Goal: Task Accomplishment & Management: Manage account settings

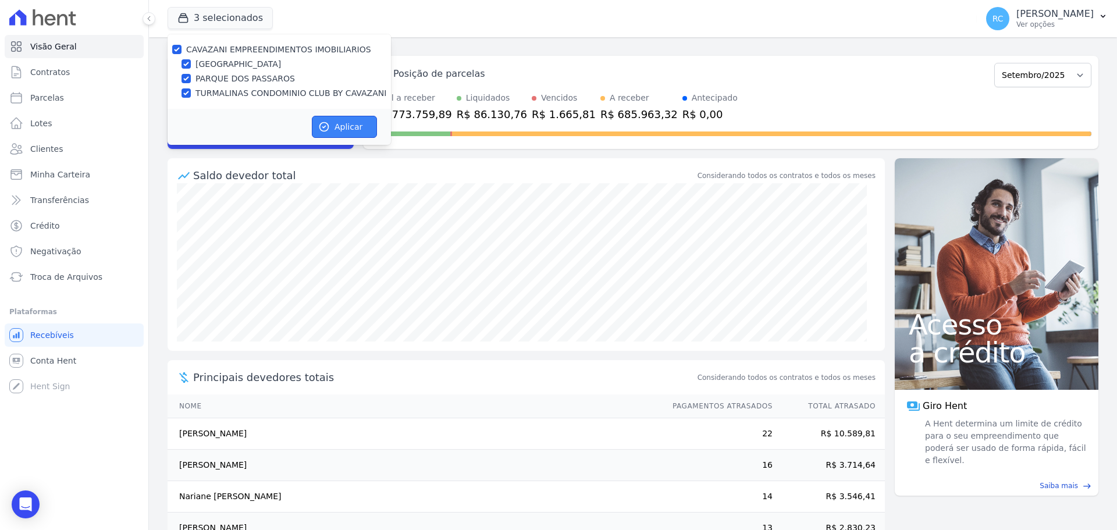
click at [333, 118] on button "Aplicar" at bounding box center [344, 127] width 65 height 22
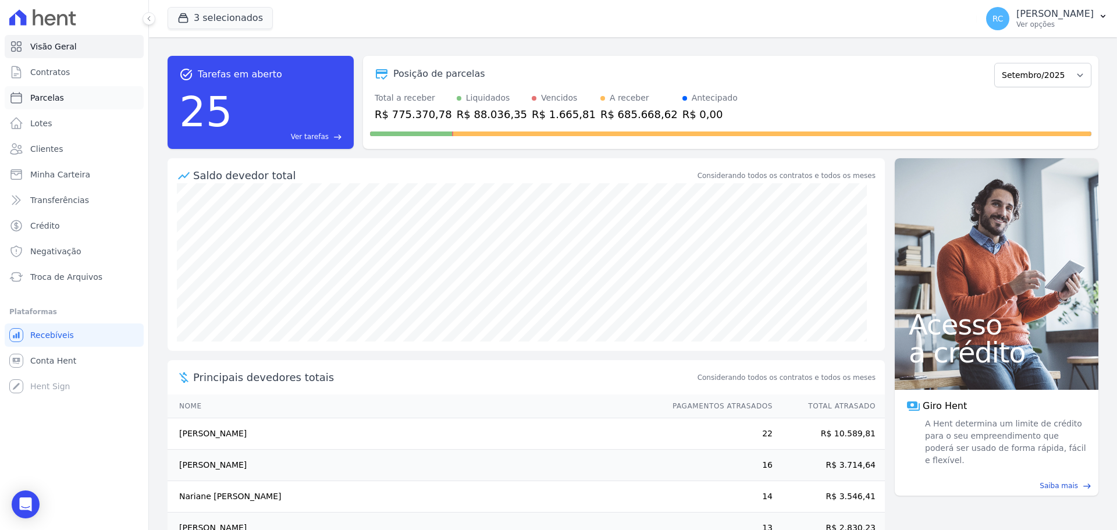
click at [82, 102] on link "Parcelas" at bounding box center [74, 97] width 139 height 23
select select
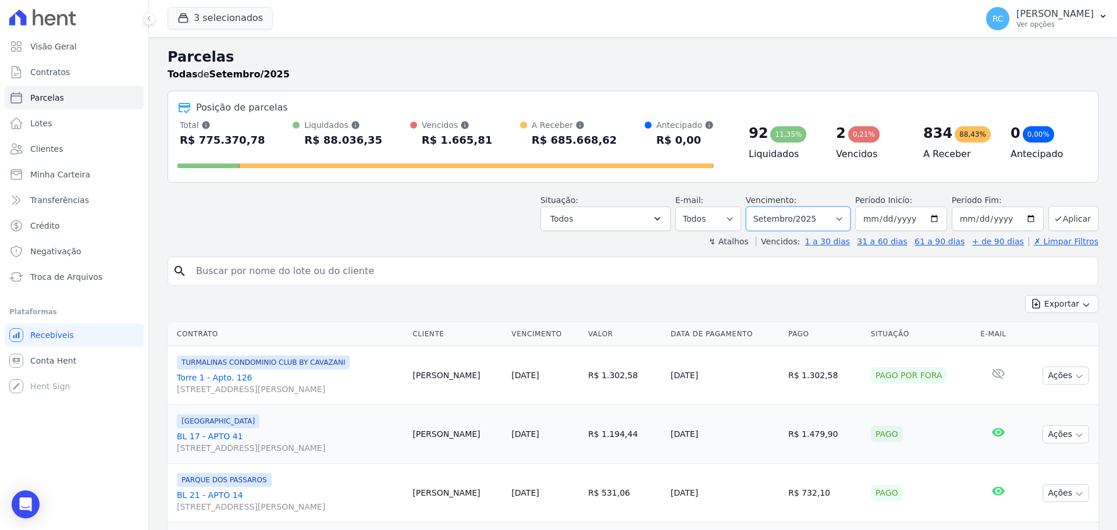
click at [791, 219] on select "[GEOGRAPHIC_DATA] por período ──────── Todos os meses Dezembro/2021 [GEOGRAPHIC…" at bounding box center [798, 219] width 105 height 24
select select "all"
click at [754, 207] on select "[GEOGRAPHIC_DATA] por período ──────── Todos os meses Dezembro/2021 [GEOGRAPHIC…" at bounding box center [798, 219] width 105 height 24
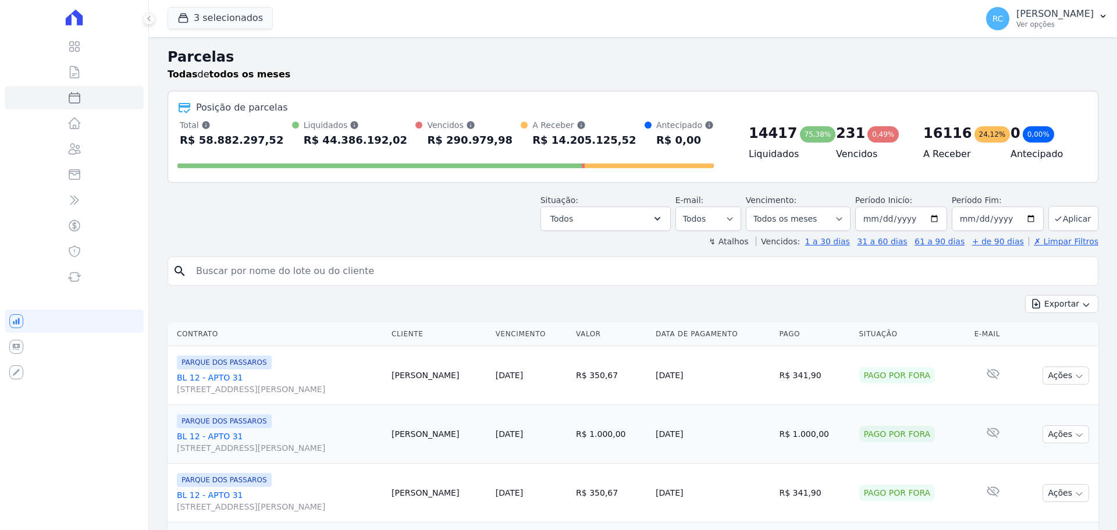
select select
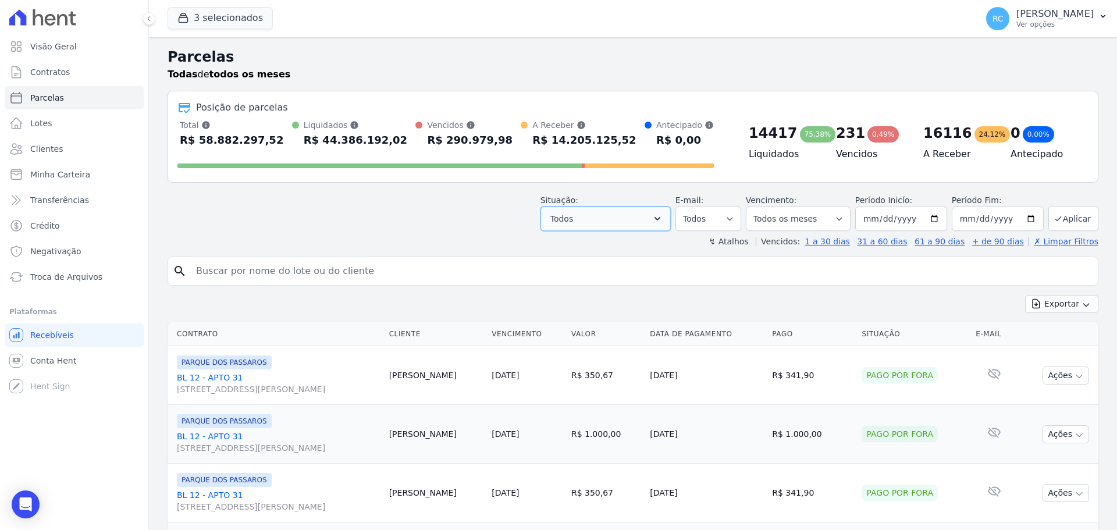
click at [643, 218] on button "Todos" at bounding box center [606, 219] width 130 height 24
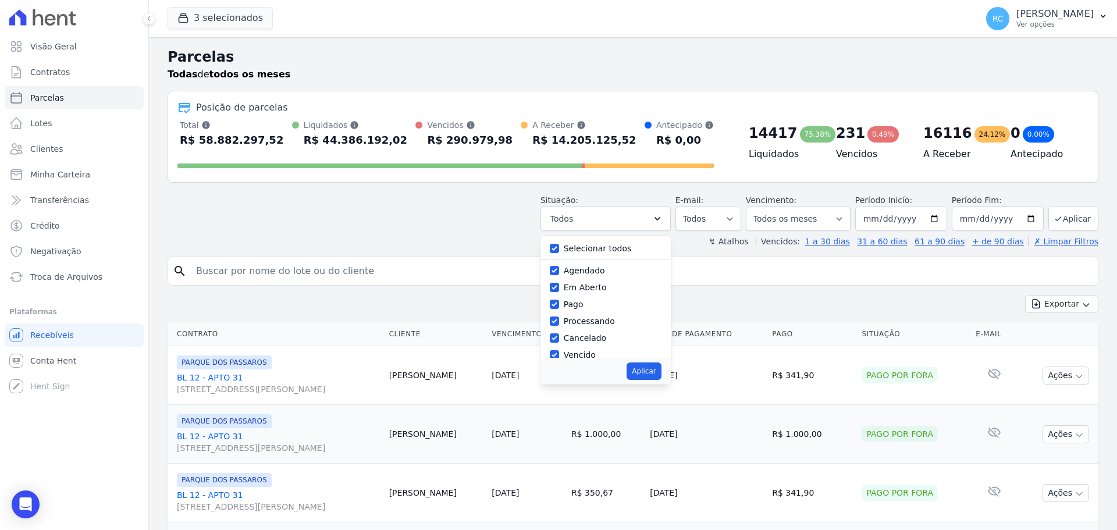
click at [598, 247] on label "Selecionar todos" at bounding box center [598, 248] width 68 height 9
click at [559, 247] on input "Selecionar todos" at bounding box center [554, 248] width 9 height 9
checkbox input "false"
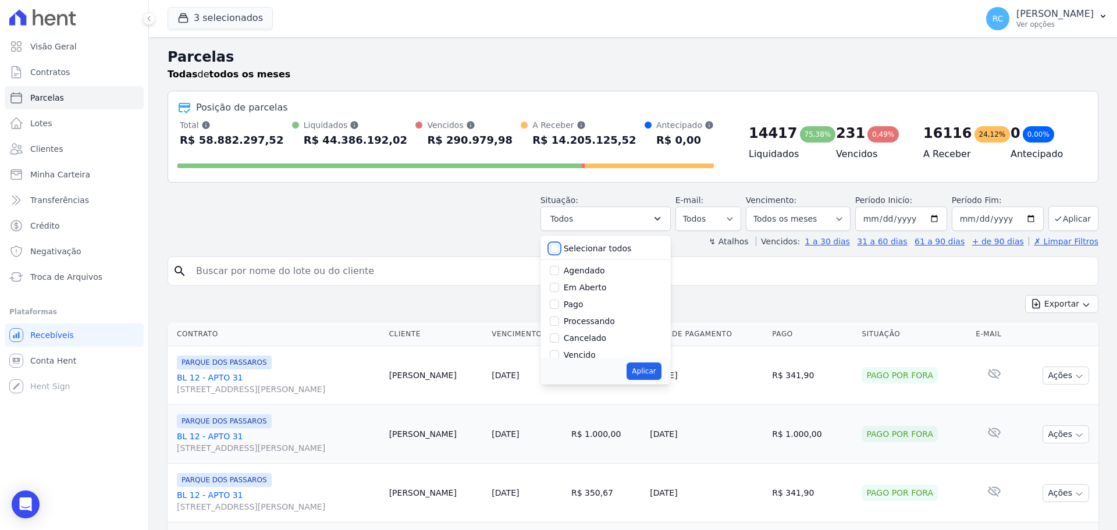
checkbox input "false"
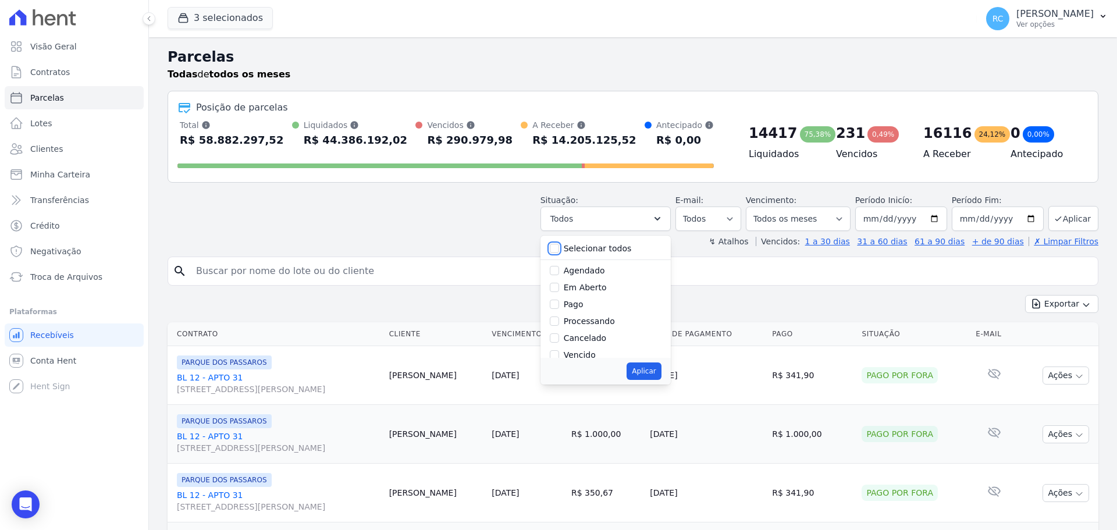
checkbox input "false"
click at [591, 299] on label "Vencido" at bounding box center [580, 296] width 32 height 9
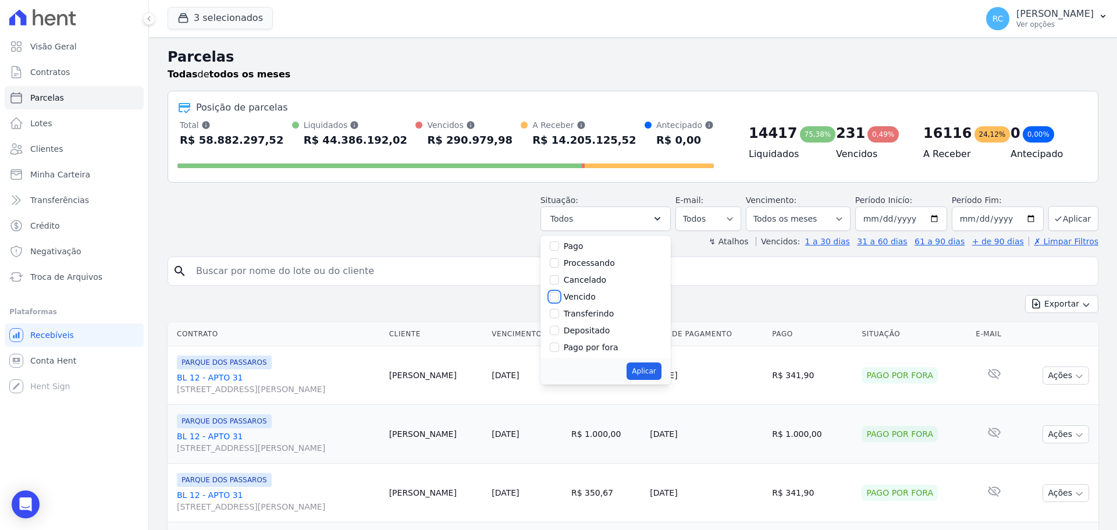
click at [559, 299] on input "Vencido" at bounding box center [554, 296] width 9 height 9
checkbox input "true"
click at [652, 368] on button "Aplicar" at bounding box center [644, 371] width 34 height 17
select select "overdue"
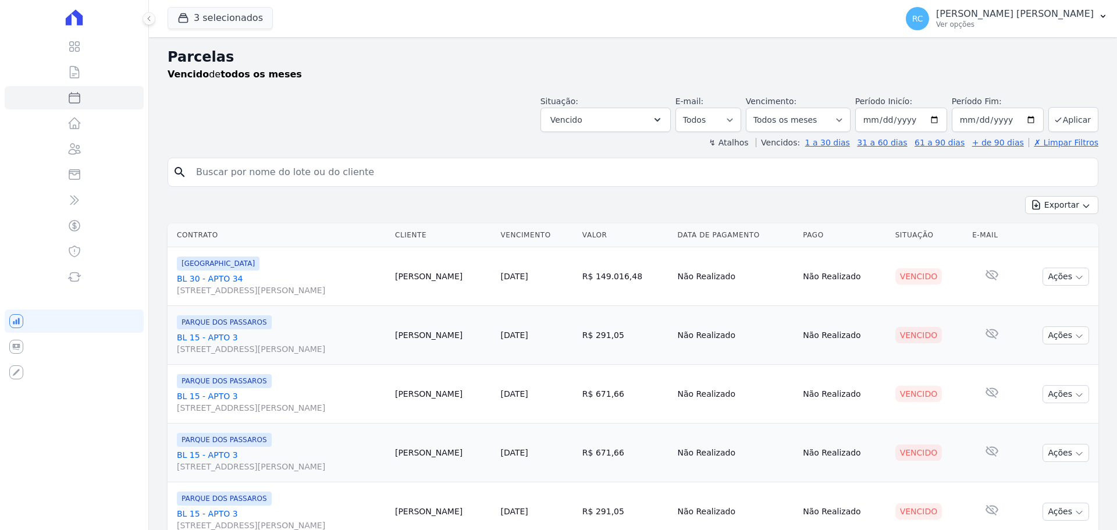
select select
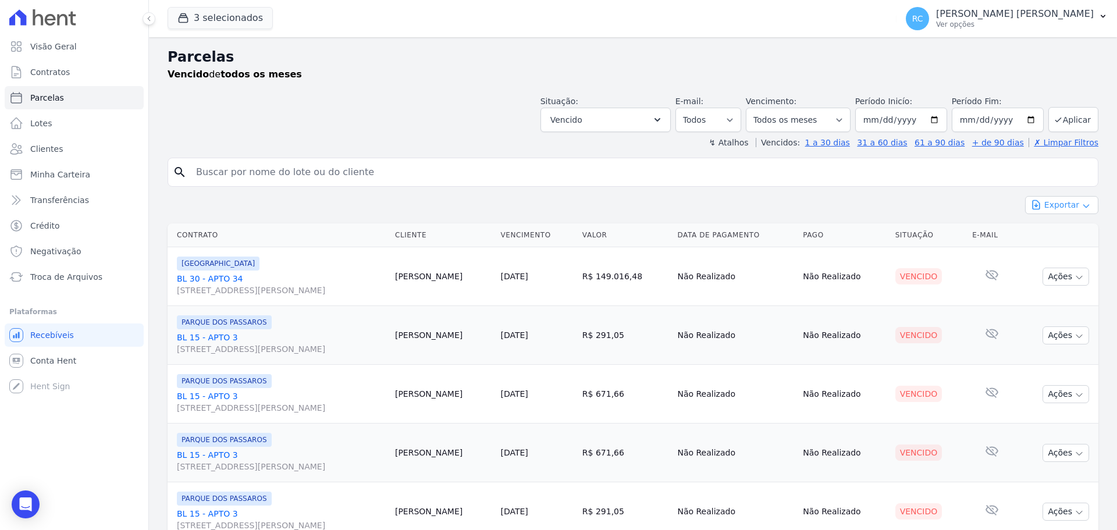
click at [1083, 203] on button "Exportar" at bounding box center [1062, 205] width 73 height 18
click at [1068, 250] on span "Exportar CSV" at bounding box center [1061, 253] width 62 height 12
drag, startPoint x: 322, startPoint y: 173, endPoint x: 302, endPoint y: 175, distance: 19.8
click at [322, 173] on input "search" at bounding box center [641, 172] width 904 height 23
paste input "[PERSON_NAME] [PERSON_NAME]"
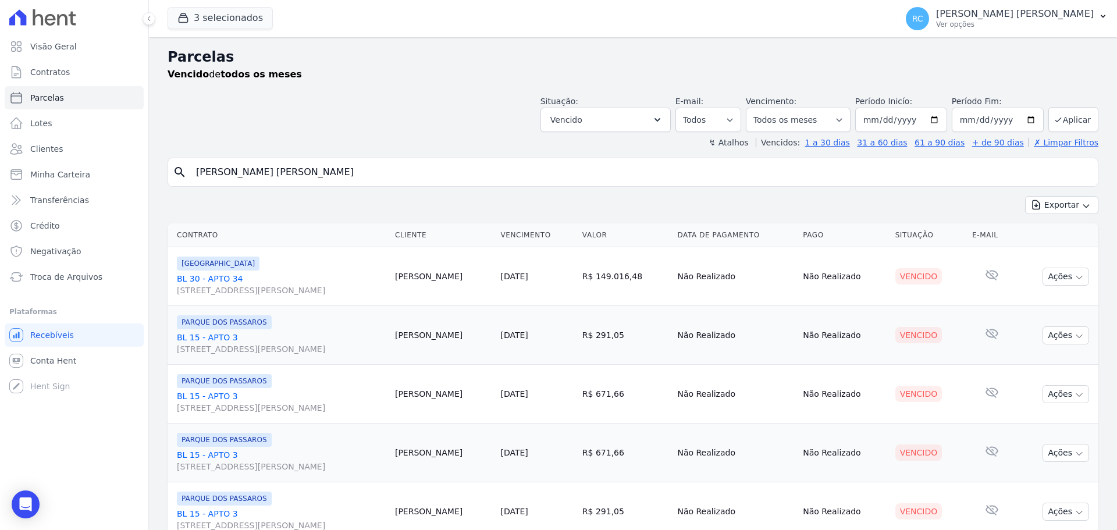
type input "[PERSON_NAME] [PERSON_NAME]"
select select
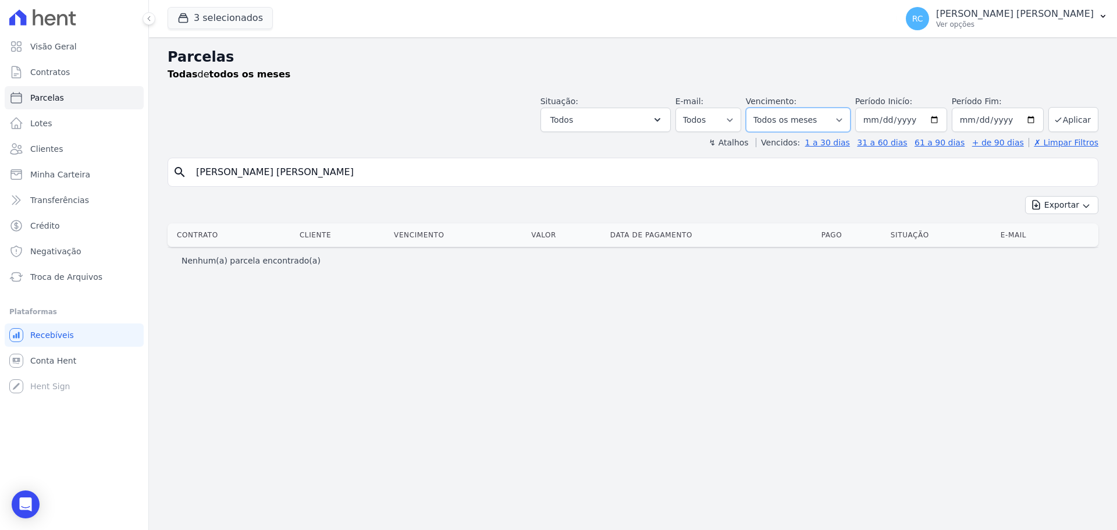
click at [851, 122] on select "[GEOGRAPHIC_DATA] por período ──────── Todos os meses Dezembro/2021 [GEOGRAPHIC…" at bounding box center [798, 120] width 105 height 24
click at [762, 108] on select "[GEOGRAPHIC_DATA] por período ──────── Todos os meses Dezembro/2021 [GEOGRAPHIC…" at bounding box center [798, 120] width 105 height 24
drag, startPoint x: 711, startPoint y: 164, endPoint x: 817, endPoint y: 172, distance: 106.2
click at [712, 163] on input "[PERSON_NAME] [PERSON_NAME]" at bounding box center [641, 172] width 904 height 23
select select
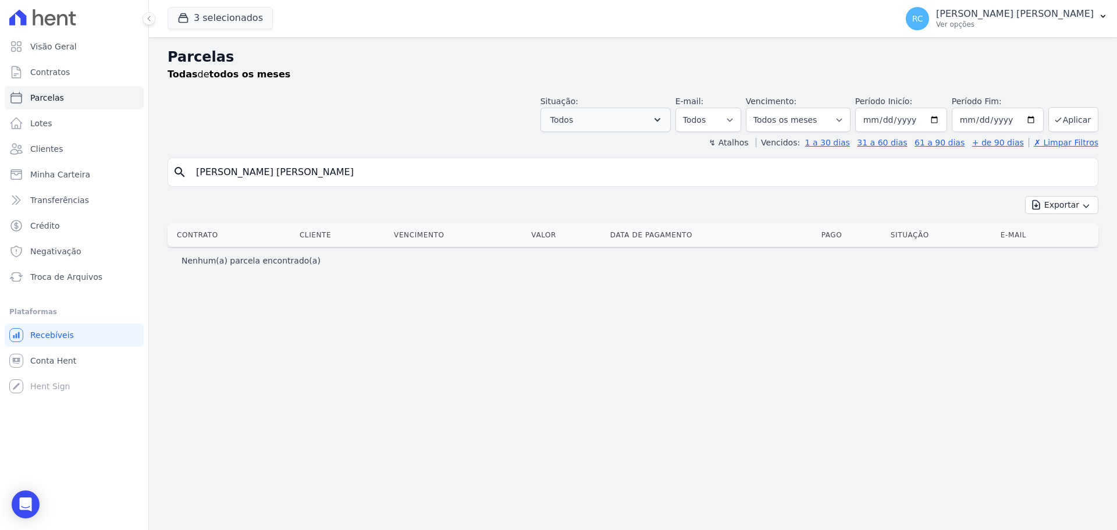
drag, startPoint x: 261, startPoint y: 172, endPoint x: 590, endPoint y: 119, distance: 332.5
click at [573, 131] on div "Parcelas Todas de todos os meses Situação: Agendado Em Aberto Pago Processando …" at bounding box center [633, 283] width 968 height 493
type input "[PERSON_NAME]"
select select
drag, startPoint x: 239, startPoint y: 175, endPoint x: 228, endPoint y: 176, distance: 11.1
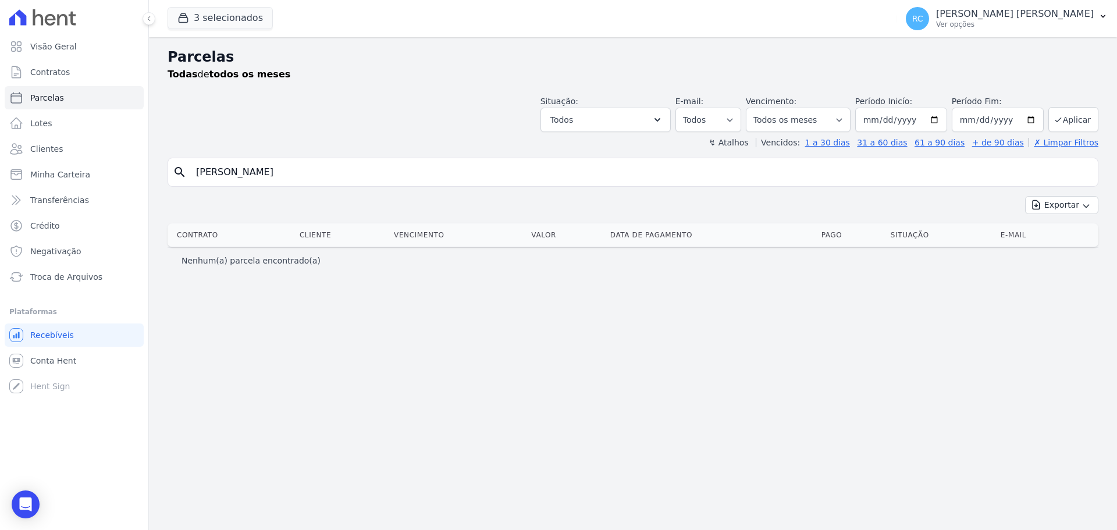
click at [228, 176] on input "[PERSON_NAME]" at bounding box center [641, 172] width 904 height 23
type input "[PERSON_NAME]"
select select
drag, startPoint x: 312, startPoint y: 162, endPoint x: 126, endPoint y: 157, distance: 186.3
click at [76, 167] on div "Visão Geral Contratos [GEOGRAPHIC_DATA] Lotes Clientes Minha Carteira Transferê…" at bounding box center [558, 265] width 1117 height 530
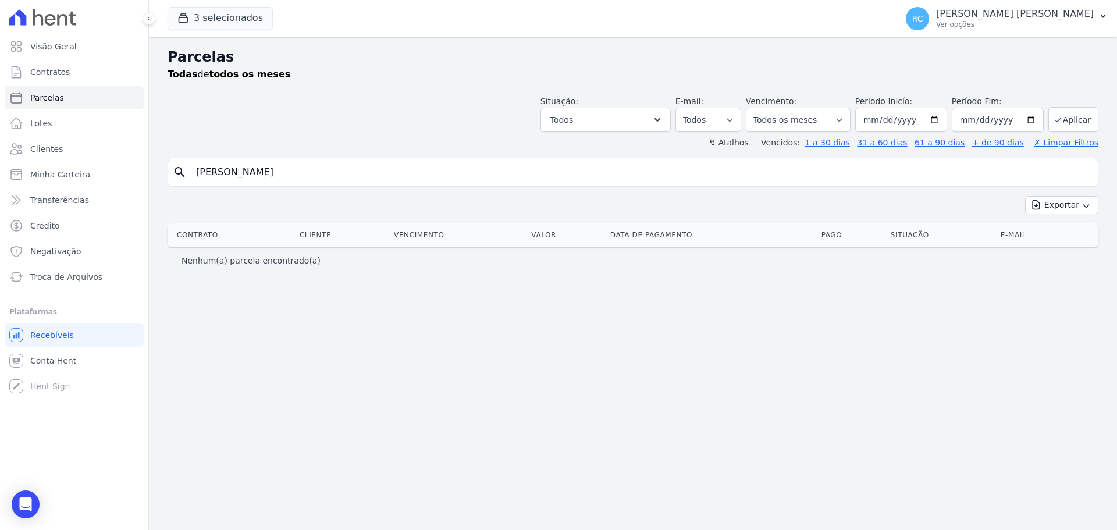
paste input "[PERSON_NAME] DOS [PERSON_NAME]"
type input "[PERSON_NAME] DOS [PERSON_NAME]"
select select
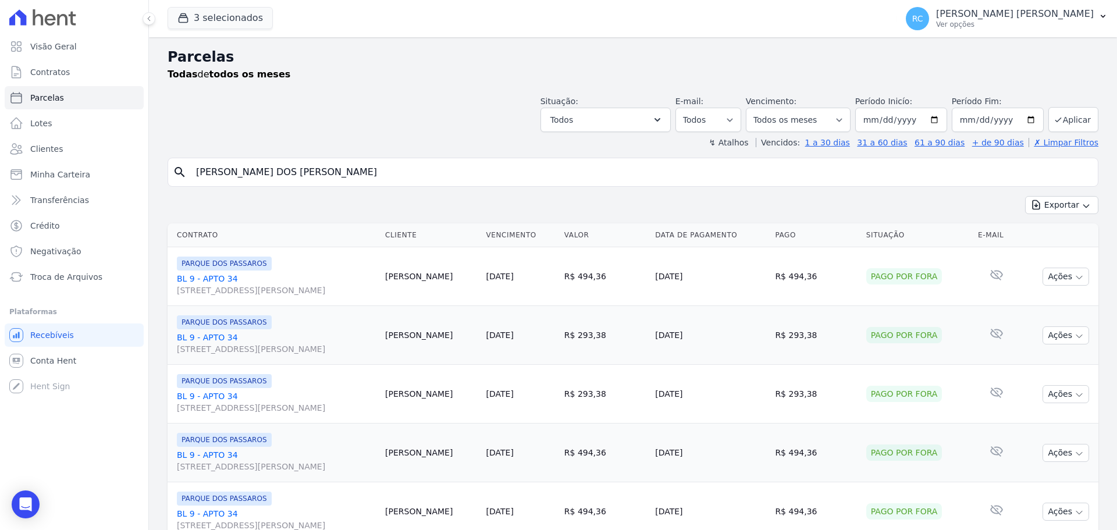
drag, startPoint x: 391, startPoint y: 173, endPoint x: 3, endPoint y: 244, distance: 394.1
click at [0, 246] on div "Visão Geral Contratos [GEOGRAPHIC_DATA] Lotes Clientes Minha Carteira Transferê…" at bounding box center [558, 265] width 1117 height 530
paste input "[PERSON_NAME] [PERSON_NAME]"
type input "[PERSON_NAME] [PERSON_NAME]"
select select
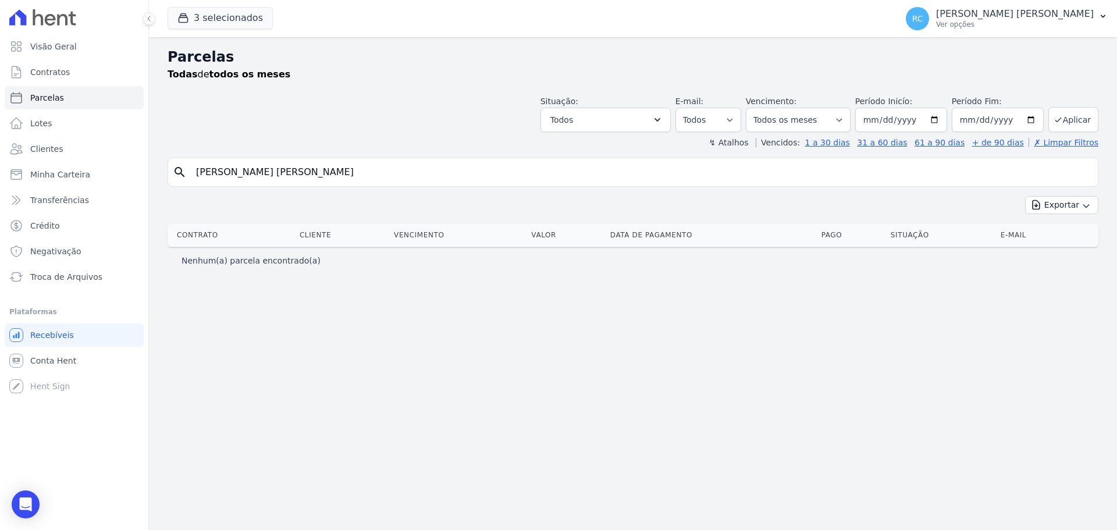
drag, startPoint x: 108, startPoint y: 177, endPoint x: 29, endPoint y: 162, distance: 81.2
click at [16, 165] on div "Visão Geral Contratos [GEOGRAPHIC_DATA] Lotes Clientes Minha Carteira Transferê…" at bounding box center [558, 265] width 1117 height 530
paste input "[PERSON_NAME] CHINCOA [PERSON_NAME]"
type input "[PERSON_NAME] CHINCOA [PERSON_NAME]"
select select
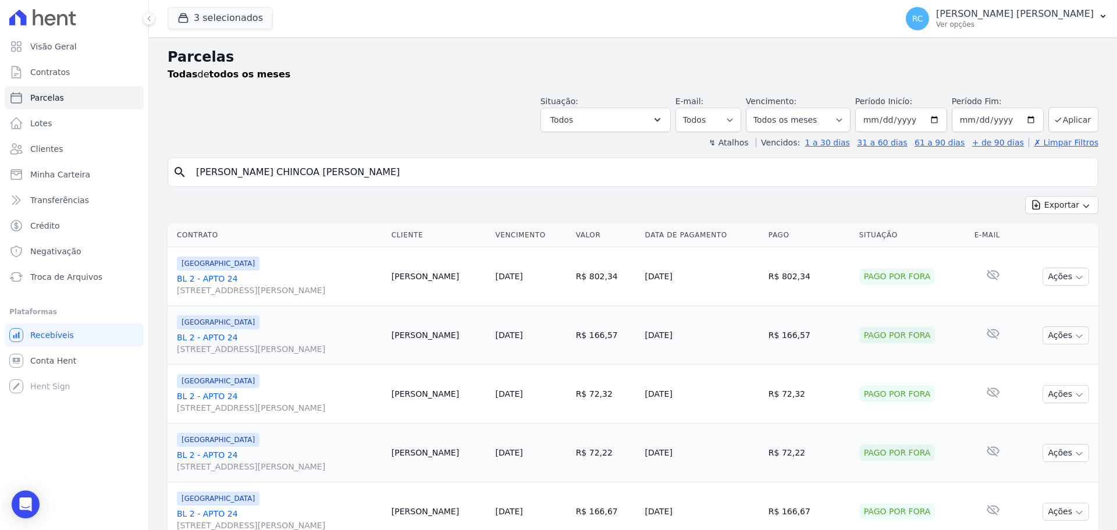
drag, startPoint x: 302, startPoint y: 165, endPoint x: 282, endPoint y: 167, distance: 19.9
click at [282, 167] on input "[PERSON_NAME] CHINCOA [PERSON_NAME]" at bounding box center [641, 172] width 904 height 23
drag, startPoint x: 315, startPoint y: 169, endPoint x: 221, endPoint y: 168, distance: 93.7
click at [184, 186] on div "search [PERSON_NAME] CHINCOA [PERSON_NAME]" at bounding box center [633, 172] width 931 height 29
paste input "[PERSON_NAME] [PERSON_NAME]"
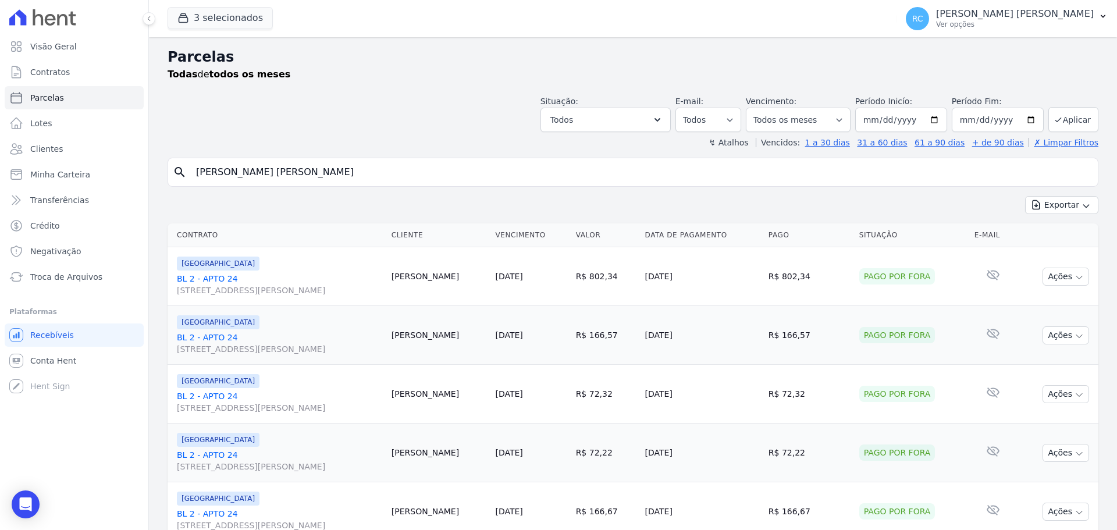
type input "[PERSON_NAME] [PERSON_NAME]"
select select
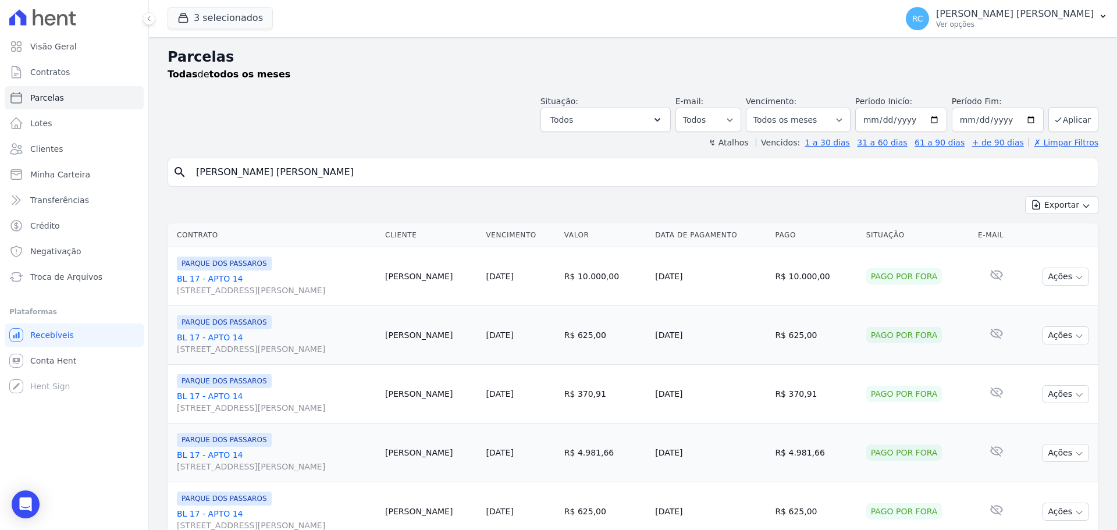
drag, startPoint x: 357, startPoint y: 170, endPoint x: 0, endPoint y: 201, distance: 358.2
click at [0, 201] on div "Visão Geral Contratos [GEOGRAPHIC_DATA] Lotes Clientes Minha Carteira Transferê…" at bounding box center [558, 265] width 1117 height 530
paste input "[PERSON_NAME]"
type input "[PERSON_NAME]"
select select
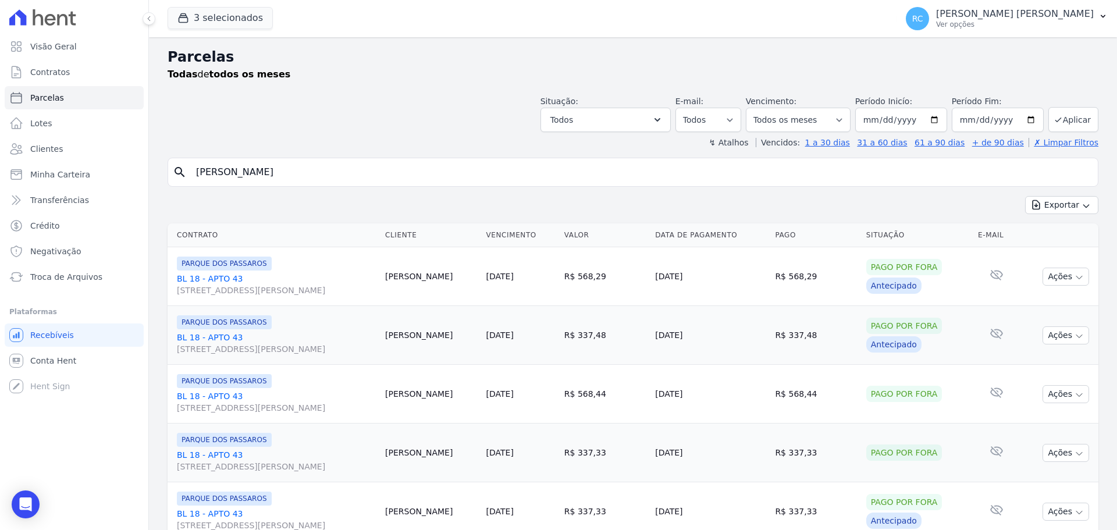
drag, startPoint x: 132, startPoint y: 186, endPoint x: 250, endPoint y: 146, distance: 125.3
click at [76, 178] on div "Visão Geral Contratos [GEOGRAPHIC_DATA] Lotes Clientes Minha Carteira Transferê…" at bounding box center [558, 265] width 1117 height 530
paste input "[PERSON_NAME]"
type input "[PERSON_NAME]"
select select
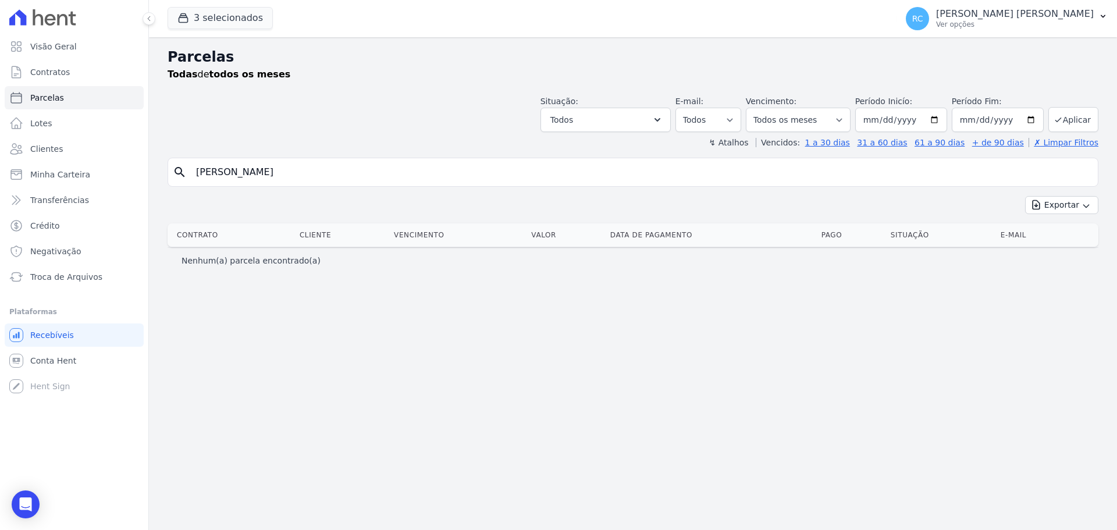
drag, startPoint x: 216, startPoint y: 169, endPoint x: 290, endPoint y: 143, distance: 79.2
click at [221, 169] on input "[PERSON_NAME]" at bounding box center [641, 172] width 904 height 23
type input "[PERSON_NAME]"
select select
drag, startPoint x: 276, startPoint y: 175, endPoint x: 166, endPoint y: 182, distance: 110.8
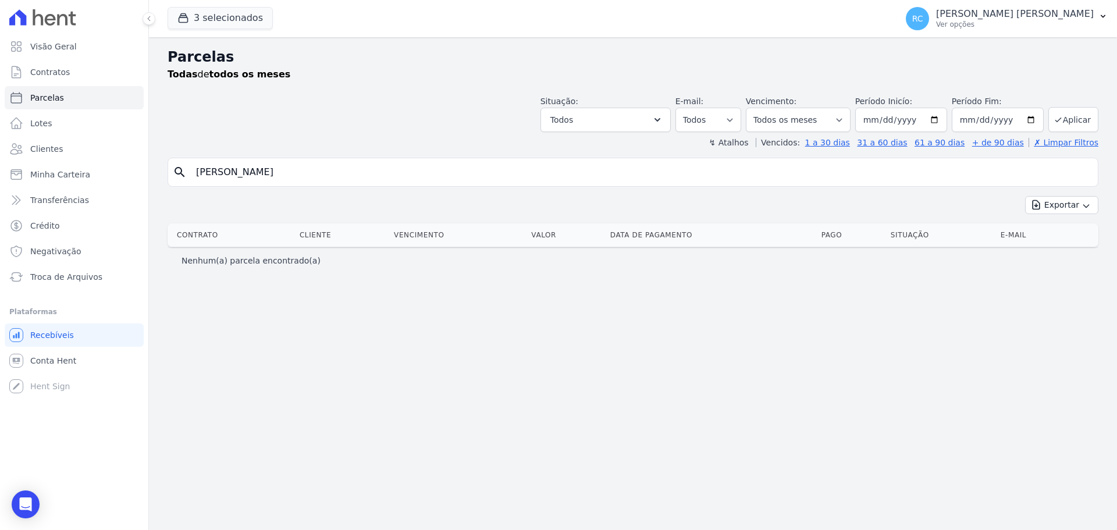
click at [164, 184] on div "Parcelas Todas de todos os meses Situação: Agendado Em Aberto Pago Processando …" at bounding box center [633, 283] width 968 height 493
paste input "[PERSON_NAME]"
type input "[PERSON_NAME]"
select select
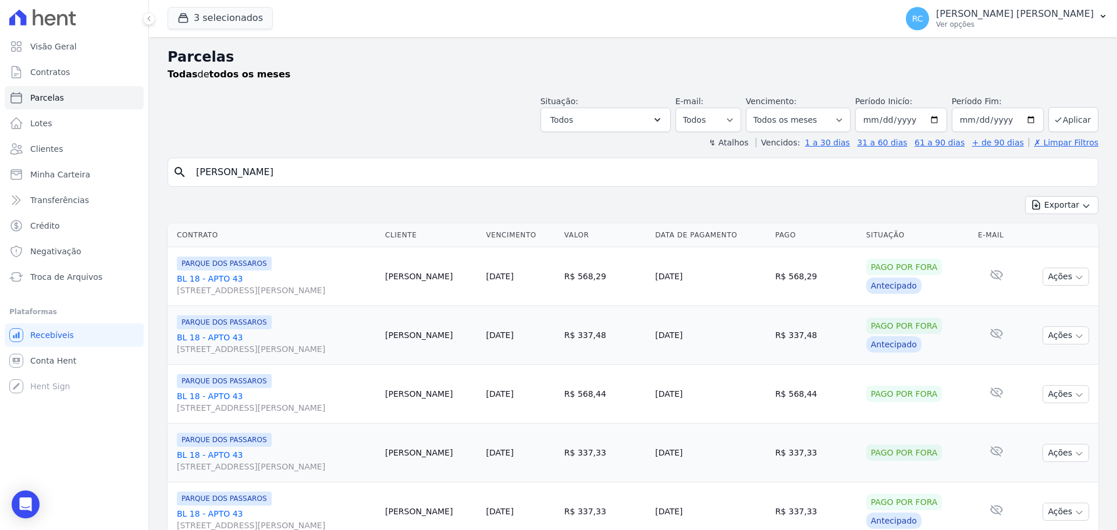
drag, startPoint x: 326, startPoint y: 180, endPoint x: 246, endPoint y: 120, distance: 100.2
click at [15, 188] on div "Visão Geral Contratos [GEOGRAPHIC_DATA] Lotes Clientes Minha Carteira Transferê…" at bounding box center [558, 265] width 1117 height 530
paste input "[PERSON_NAME] [PERSON_NAME]"
type input "[PERSON_NAME] [PERSON_NAME]"
select select
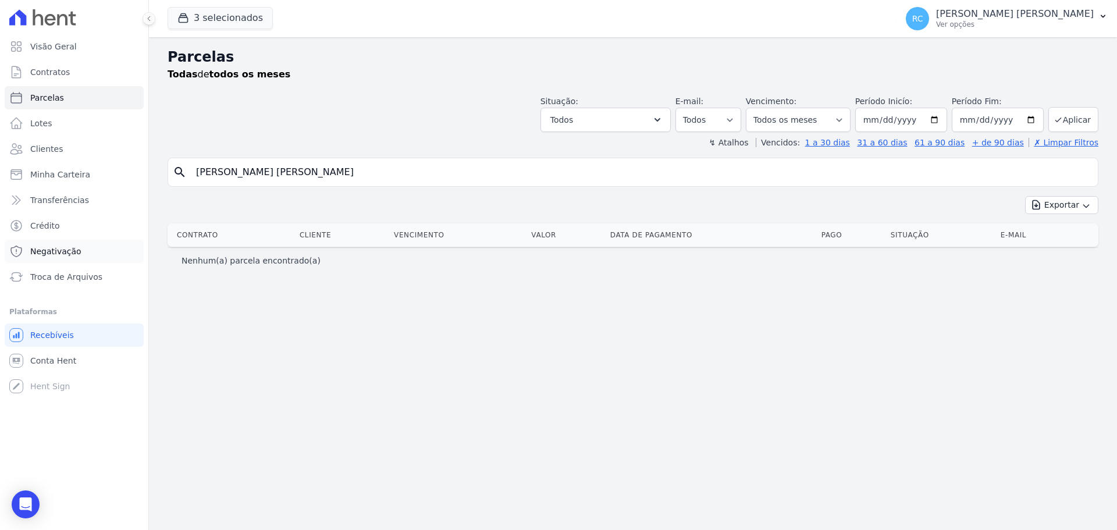
click at [68, 254] on span "Negativação" at bounding box center [55, 252] width 51 height 12
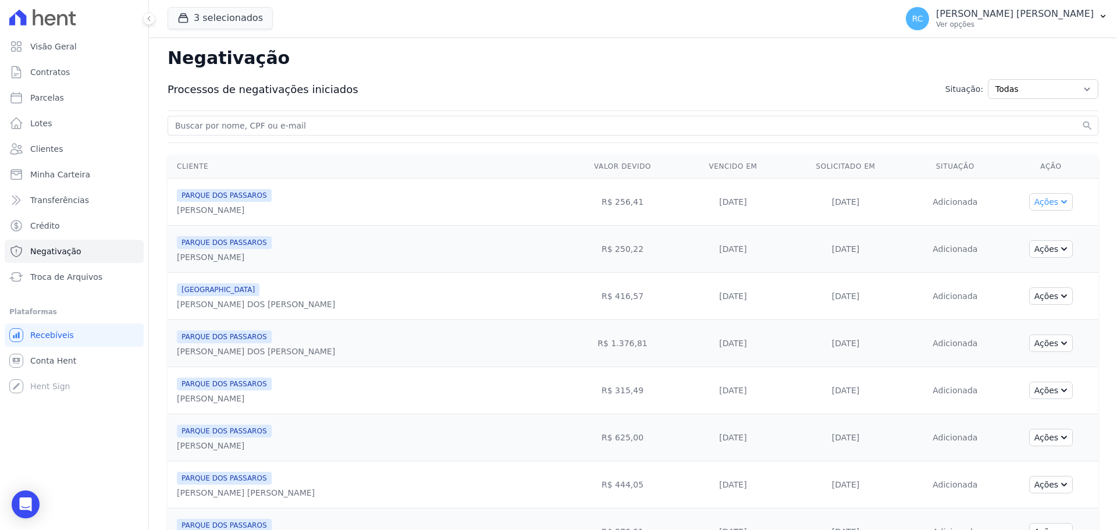
click at [1034, 198] on button "Ações" at bounding box center [1052, 201] width 44 height 17
click at [873, 286] on td "[DATE]" at bounding box center [846, 296] width 122 height 47
